Goal: Check status

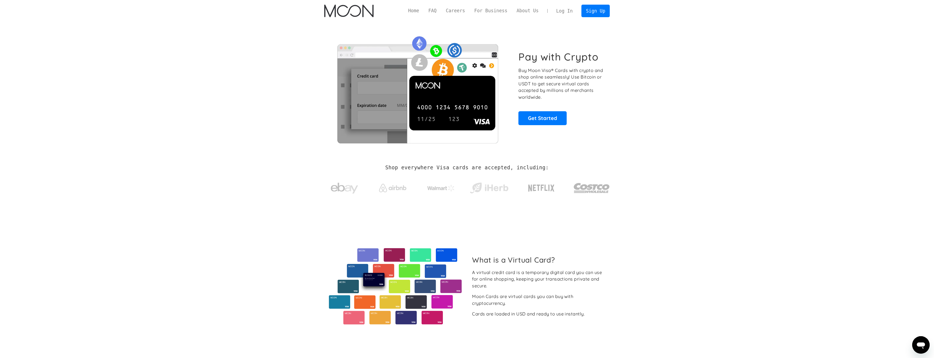
click at [572, 8] on link "Log In" at bounding box center [565, 11] width 26 height 12
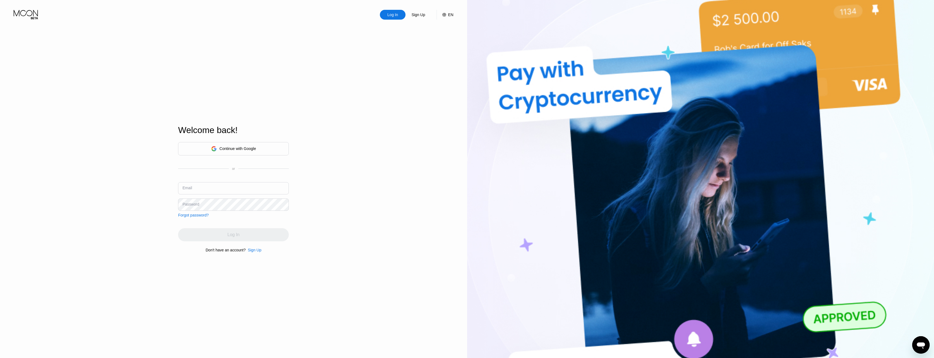
click at [221, 145] on div "Continue with Google" at bounding box center [233, 149] width 45 height 8
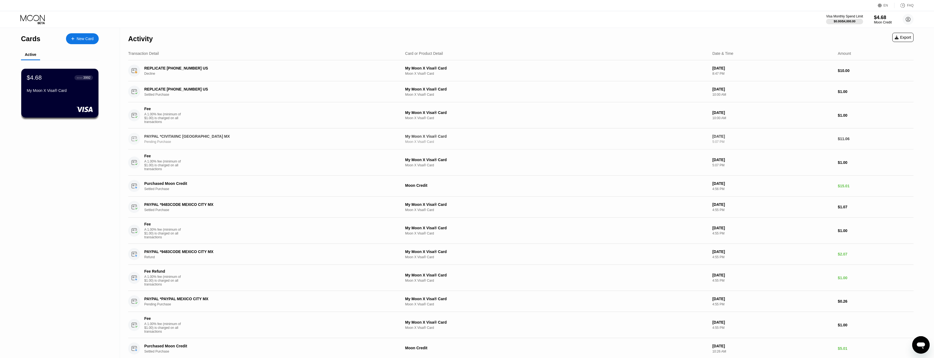
click at [151, 144] on div "Pending Purchase" at bounding box center [266, 142] width 245 height 4
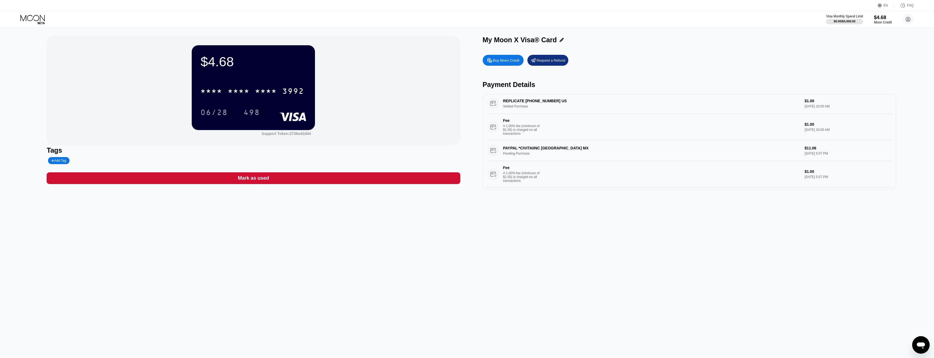
scroll to position [27, 0]
drag, startPoint x: 535, startPoint y: 158, endPoint x: 502, endPoint y: 149, distance: 34.1
click at [502, 149] on div "PAYPAL *CIVITAIINC MEXICO CITY MX Pending Purchase $11.06 Jul 09, 2025 5:07 PM …" at bounding box center [689, 163] width 405 height 47
drag, startPoint x: 503, startPoint y: 152, endPoint x: 782, endPoint y: 153, distance: 279.6
click at [670, 155] on div "PAYPAL *CIVITAIINC MEXICO CITY MX Pending Purchase $11.06 Jul 09, 2025 5:07 PM …" at bounding box center [689, 163] width 405 height 47
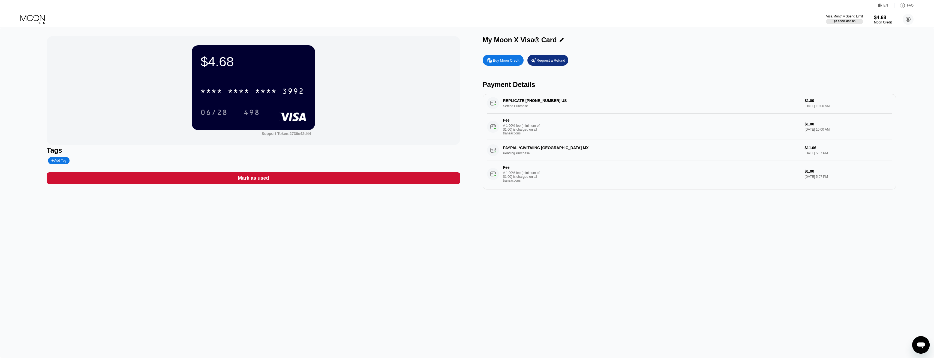
drag, startPoint x: 836, startPoint y: 158, endPoint x: 796, endPoint y: 152, distance: 40.7
click at [798, 152] on div "PAYPAL *CIVITAIINC MEXICO CITY MX Pending Purchase $11.06 Jul 09, 2025 5:07 PM …" at bounding box center [689, 163] width 405 height 47
drag, startPoint x: 504, startPoint y: 159, endPoint x: 507, endPoint y: 158, distance: 3.2
click at [507, 158] on div "PAYPAL *CIVITAIINC MEXICO CITY MX Pending Purchase $11.06 Jul 09, 2025 5:07 PM …" at bounding box center [689, 163] width 405 height 47
click at [923, 343] on icon "Открыть окно обмена сообщениями" at bounding box center [921, 346] width 8 height 7
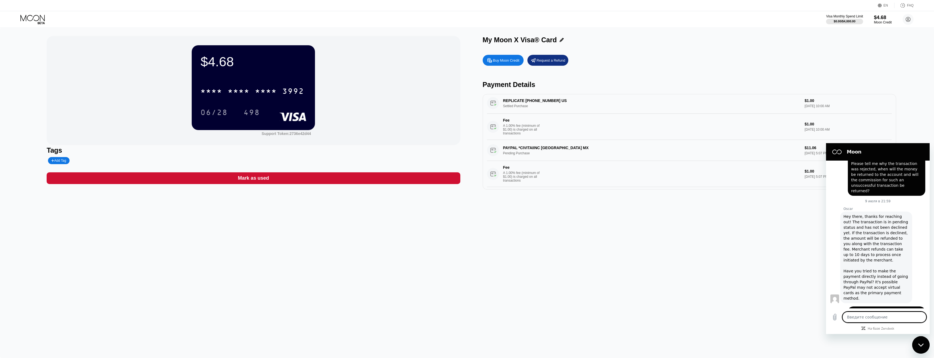
scroll to position [213, 0]
drag, startPoint x: 640, startPoint y: 239, endPoint x: 651, endPoint y: 232, distance: 12.6
click at [641, 239] on div "$4.68 * * * * * * * * * * * * 3992 06/28 498 Support Token: 2736e42d44 Tags Add…" at bounding box center [467, 193] width 934 height 330
drag, startPoint x: 806, startPoint y: 157, endPoint x: 814, endPoint y: 159, distance: 8.1
click at [814, 159] on div "PAYPAL *CIVITAIINC MEXICO CITY MX Pending Purchase $11.06 Jul 09, 2025 5:07 PM …" at bounding box center [689, 163] width 405 height 47
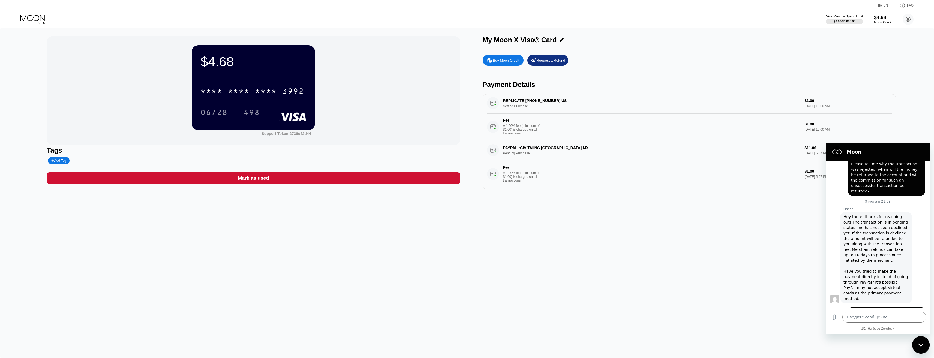
drag, startPoint x: 530, startPoint y: 152, endPoint x: 572, endPoint y: 151, distance: 41.8
click at [572, 151] on div "PAYPAL *CIVITAIINC MEXICO CITY MX Pending Purchase $11.06 Jul 09, 2025 5:07 PM …" at bounding box center [689, 163] width 405 height 47
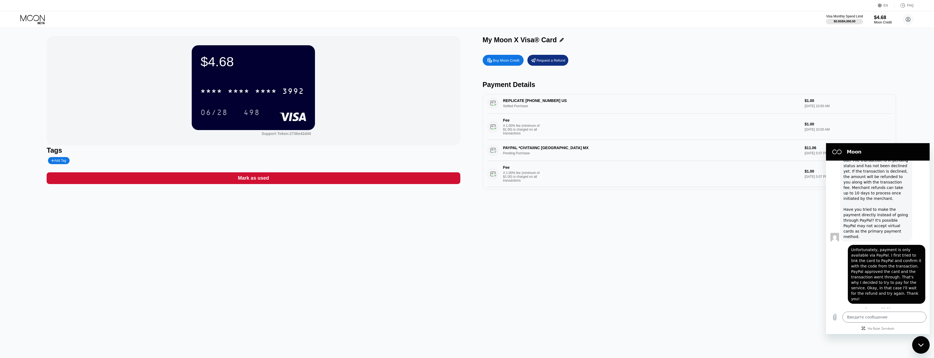
drag, startPoint x: 525, startPoint y: 151, endPoint x: 504, endPoint y: 150, distance: 20.5
click at [504, 150] on div "PAYPAL *CIVITAIINC MEXICO CITY MX Pending Purchase $11.06 Jul 09, 2025 5:07 PM …" at bounding box center [689, 163] width 405 height 47
click at [501, 151] on div "PAYPAL *CIVITAIINC MEXICO CITY MX Pending Purchase $11.06 Jul 09, 2025 5:07 PM …" at bounding box center [689, 163] width 405 height 47
click at [890, 316] on textarea at bounding box center [884, 317] width 84 height 11
drag, startPoint x: 734, startPoint y: 262, endPoint x: 739, endPoint y: 262, distance: 5.5
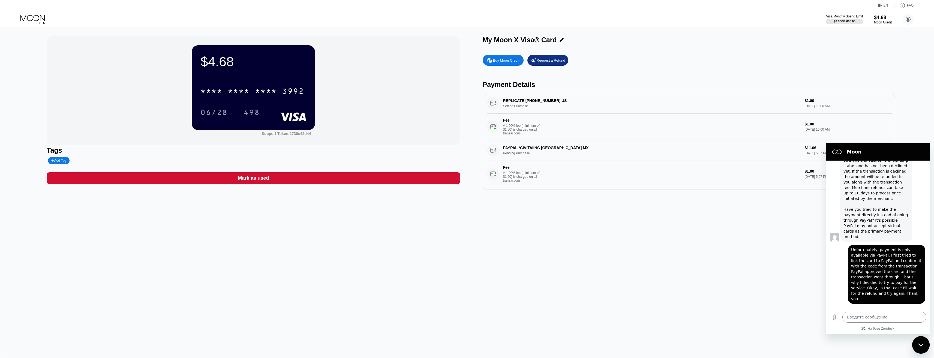
click at [739, 262] on div "$4.68 * * * * * * * * * * * * 3992 06/28 498 Support Token: 2736e42d44 Tags Add…" at bounding box center [467, 193] width 934 height 330
